Goal: Find specific page/section: Find specific page/section

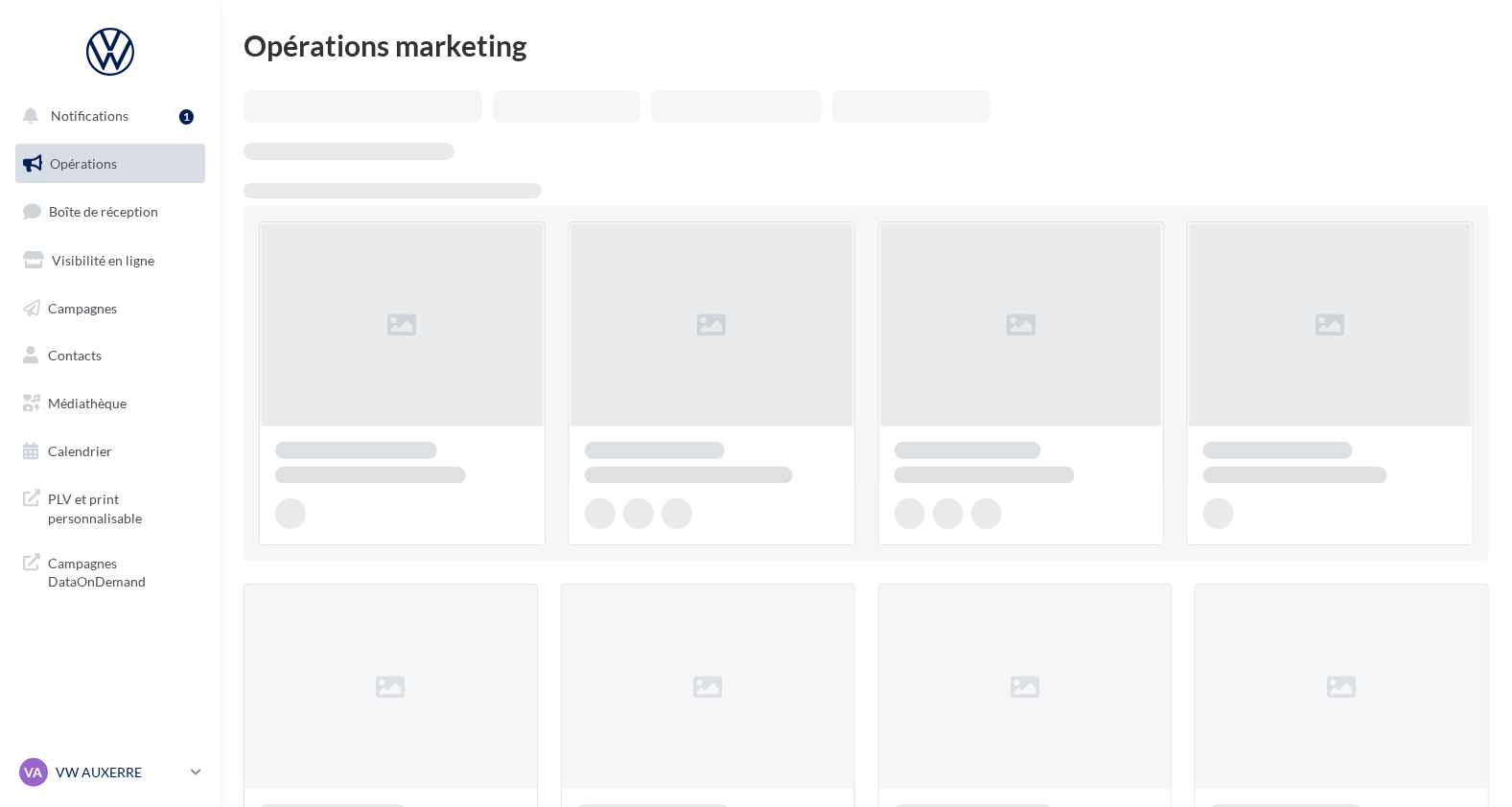
drag, startPoint x: 199, startPoint y: 754, endPoint x: 168, endPoint y: 759, distance: 31.4
click at [168, 759] on div "VA VW AUXERRE vw-aux-elk" at bounding box center [101, 773] width 164 height 29
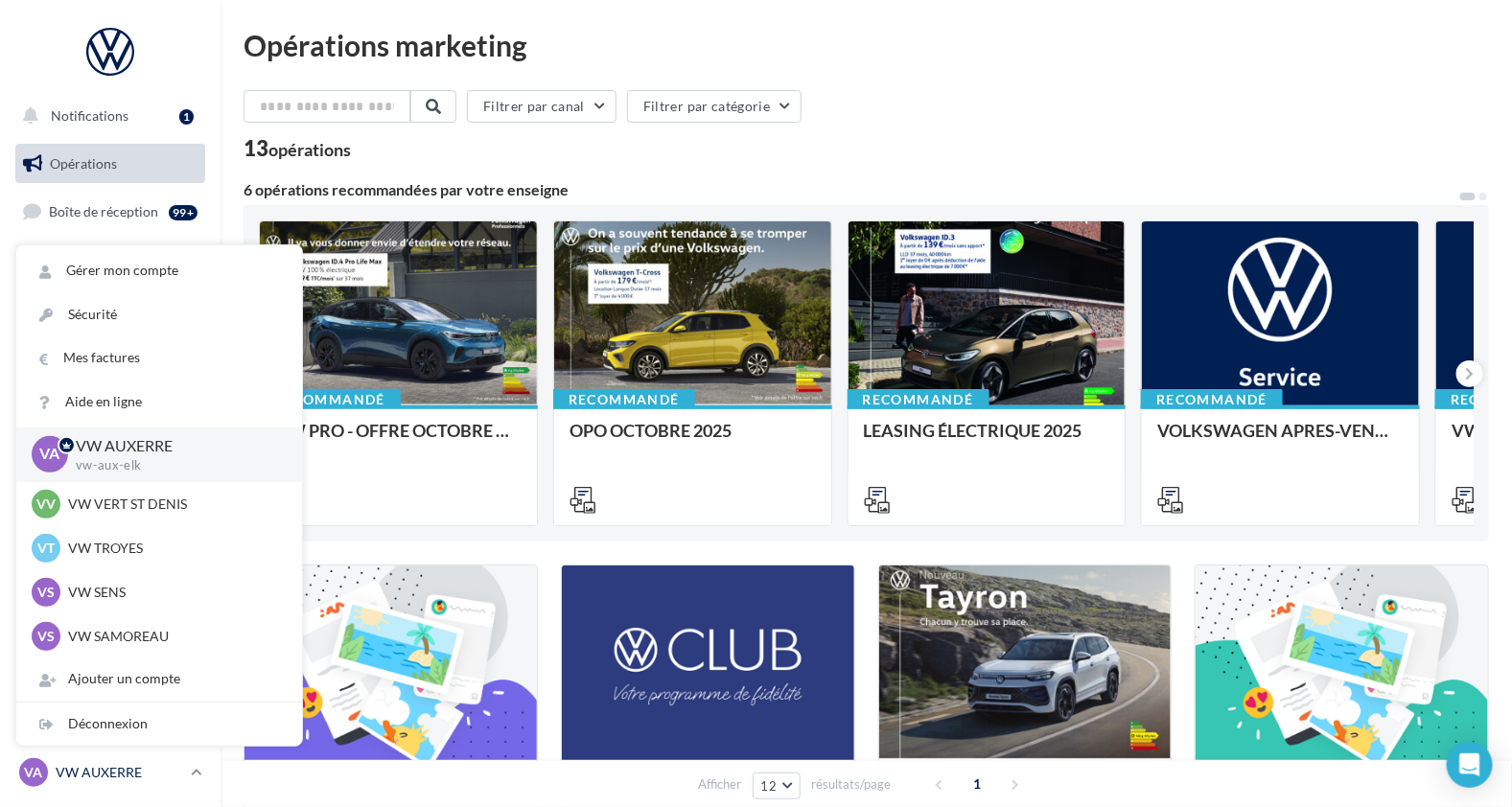
click at [137, 781] on p "VW AUXERRE" at bounding box center [120, 773] width 127 height 19
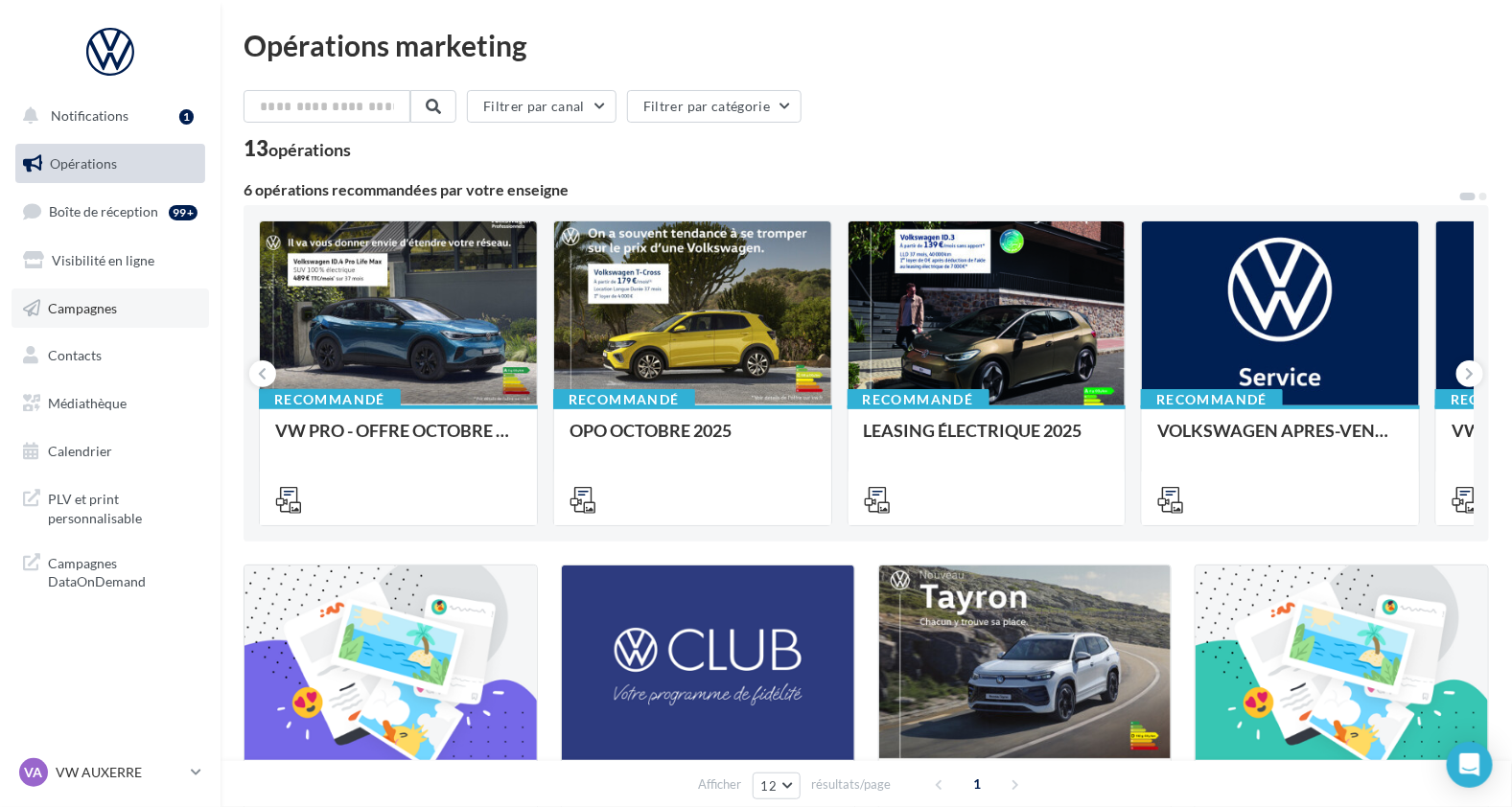
click at [144, 291] on link "Campagnes" at bounding box center [110, 309] width 198 height 41
